Goal: Information Seeking & Learning: Learn about a topic

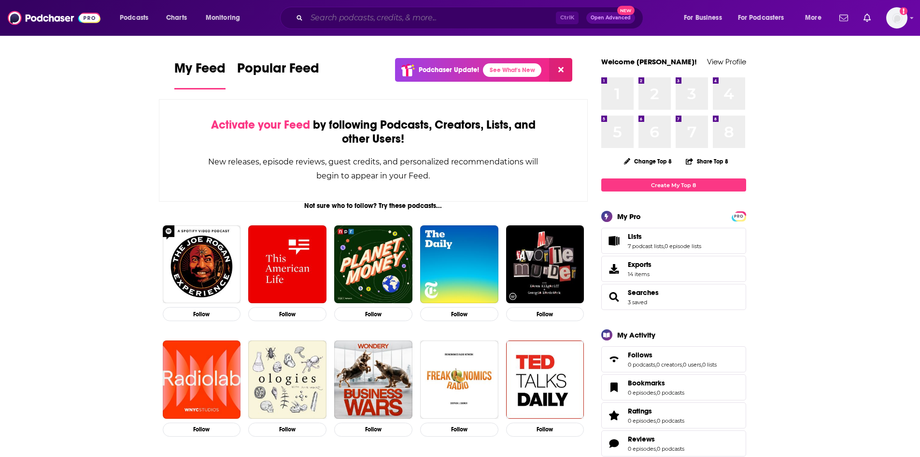
click at [490, 20] on input "Search podcasts, credits, & more..." at bounding box center [431, 17] width 249 height 15
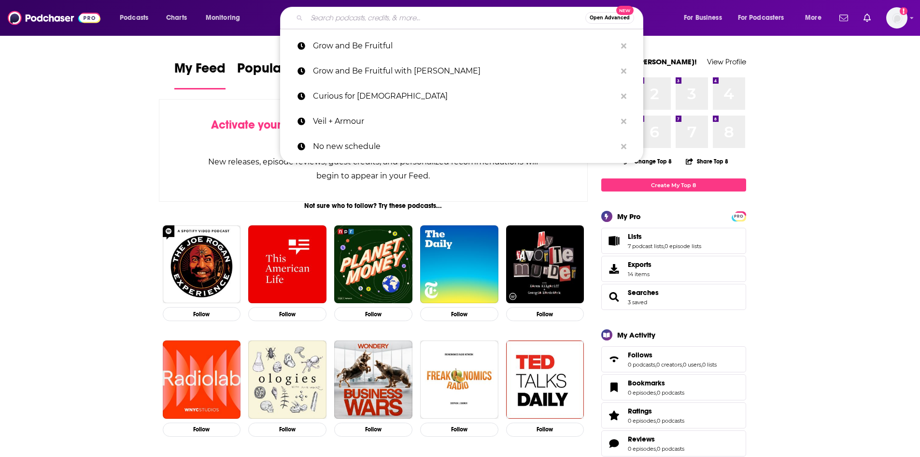
paste input "When Words Fail Music Speaks - Pre Interview"
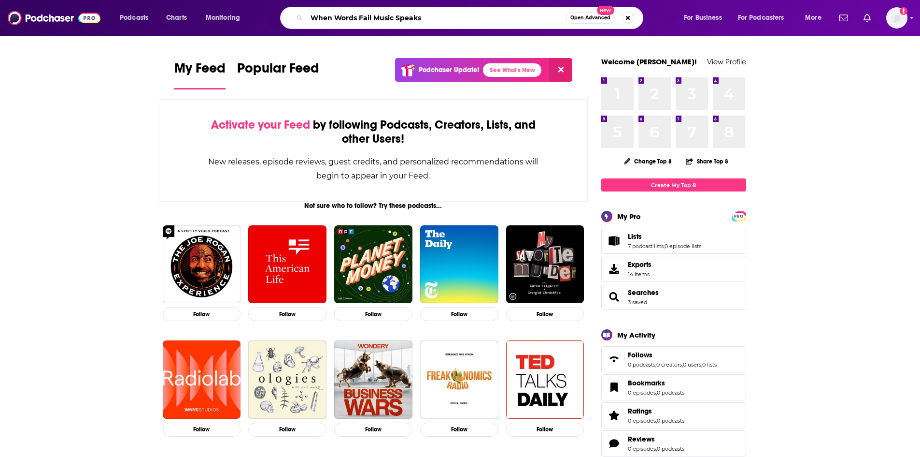
type input "When Words Fail Music Speaks"
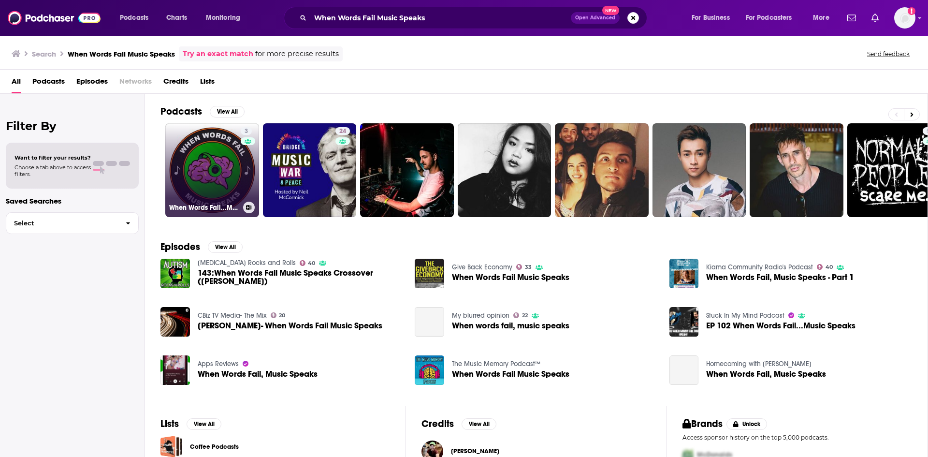
click at [197, 167] on link "3 When Words Fail...Music Speaks" at bounding box center [212, 170] width 94 height 94
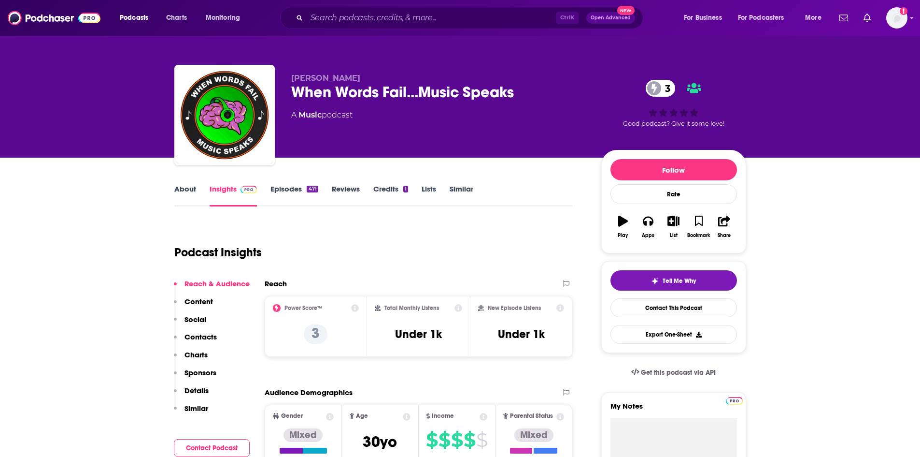
click at [182, 189] on link "About" at bounding box center [185, 195] width 22 height 22
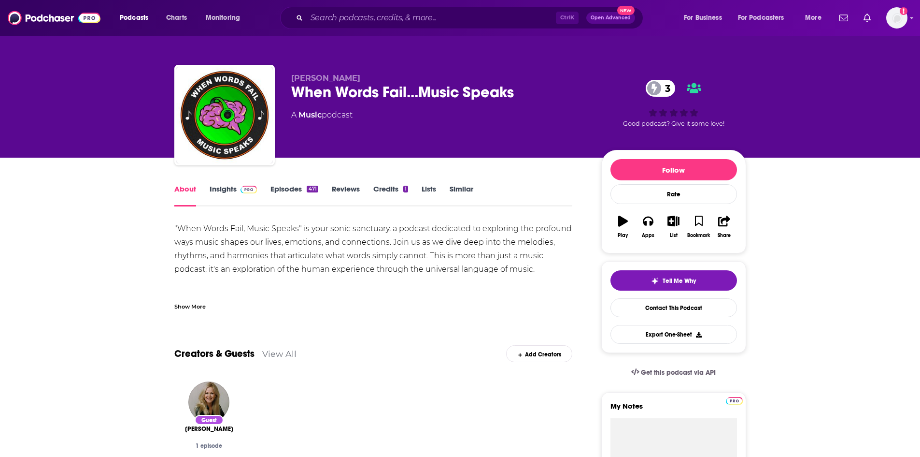
click at [190, 303] on div "Show More" at bounding box center [189, 305] width 31 height 9
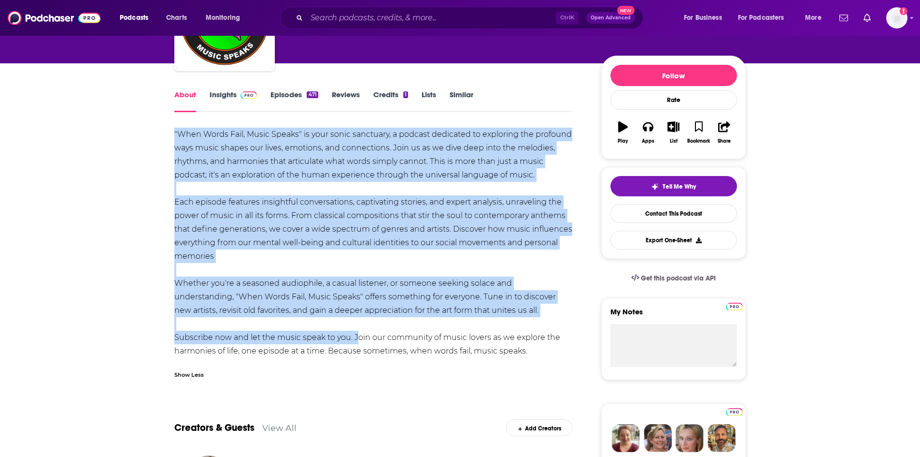
scroll to position [97, 0]
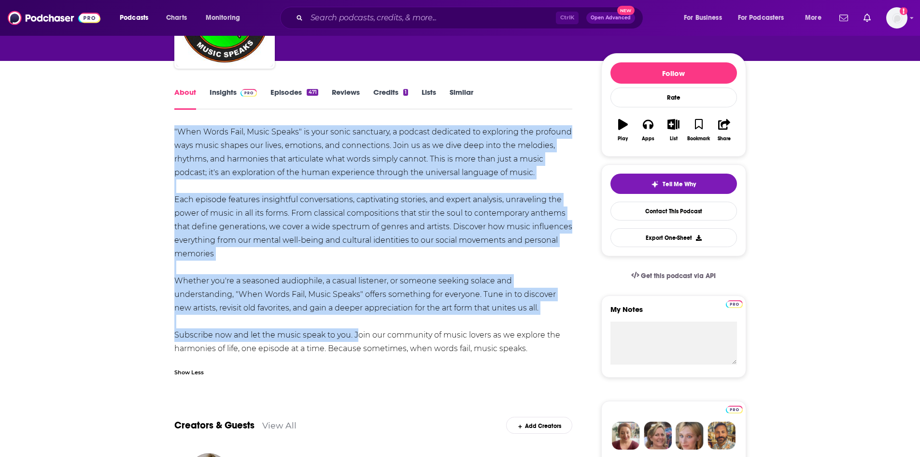
drag, startPoint x: 171, startPoint y: 227, endPoint x: 540, endPoint y: 352, distance: 389.6
copy div ""When Words Fail, Music Speaks" is your sonic sanctuary, a podcast dedicated to…"
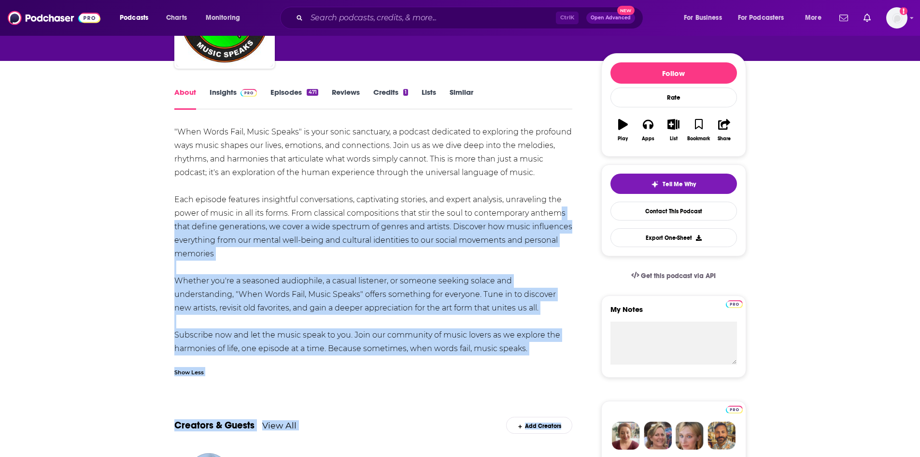
drag, startPoint x: 613, startPoint y: 149, endPoint x: 530, endPoint y: 220, distance: 109.0
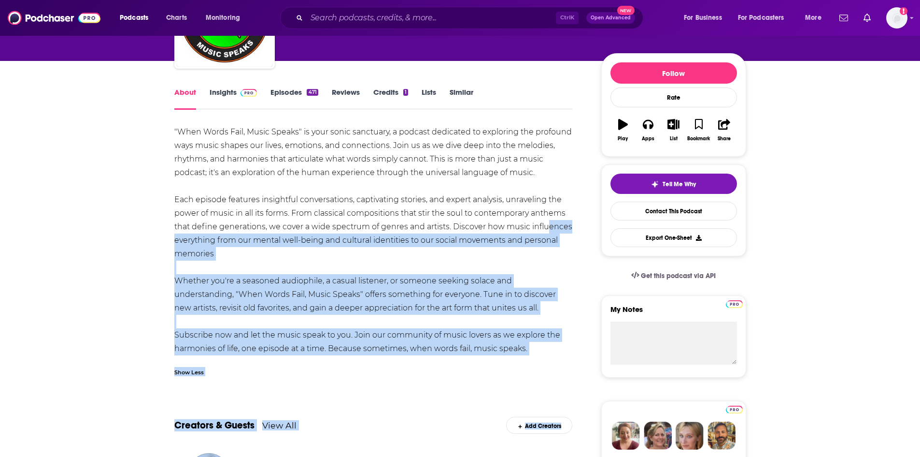
click at [229, 92] on link "Insights" at bounding box center [234, 98] width 48 height 22
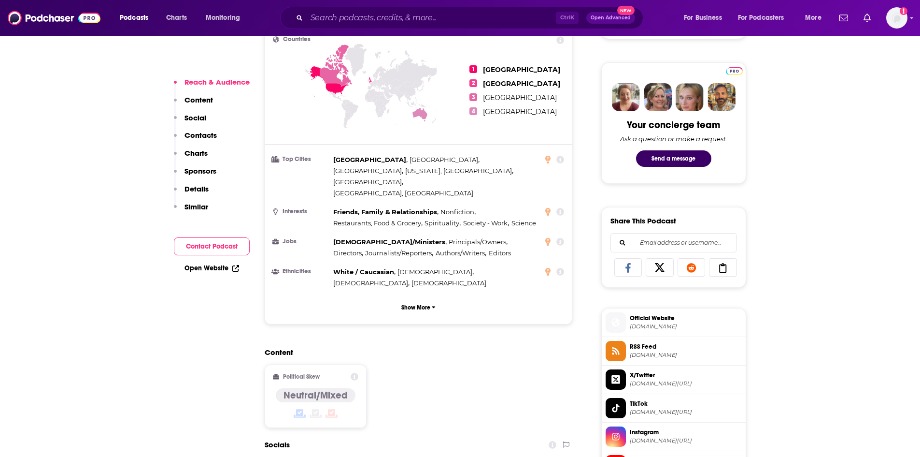
scroll to position [725, 0]
